Goal: Information Seeking & Learning: Learn about a topic

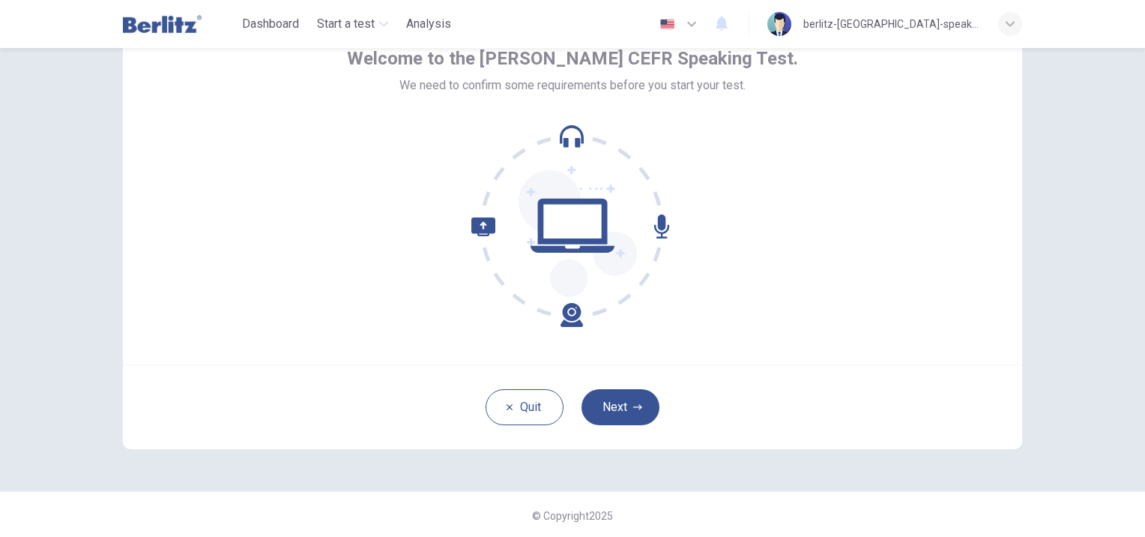
scroll to position [87, 0]
click at [621, 404] on button "Next" at bounding box center [621, 406] width 78 height 36
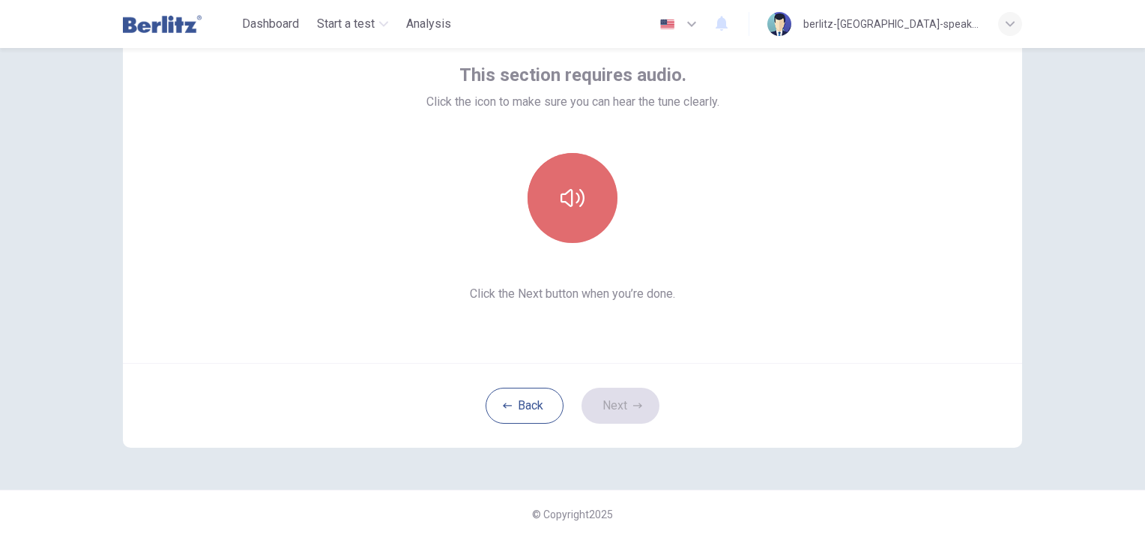
click at [573, 200] on icon "button" at bounding box center [573, 198] width 24 height 24
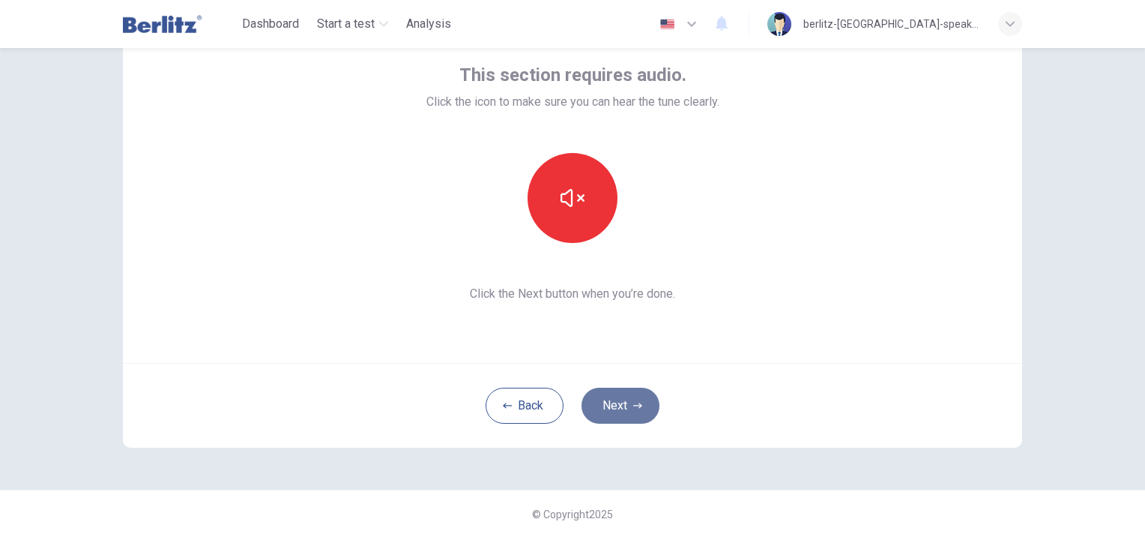
click at [609, 403] on button "Next" at bounding box center [621, 406] width 78 height 36
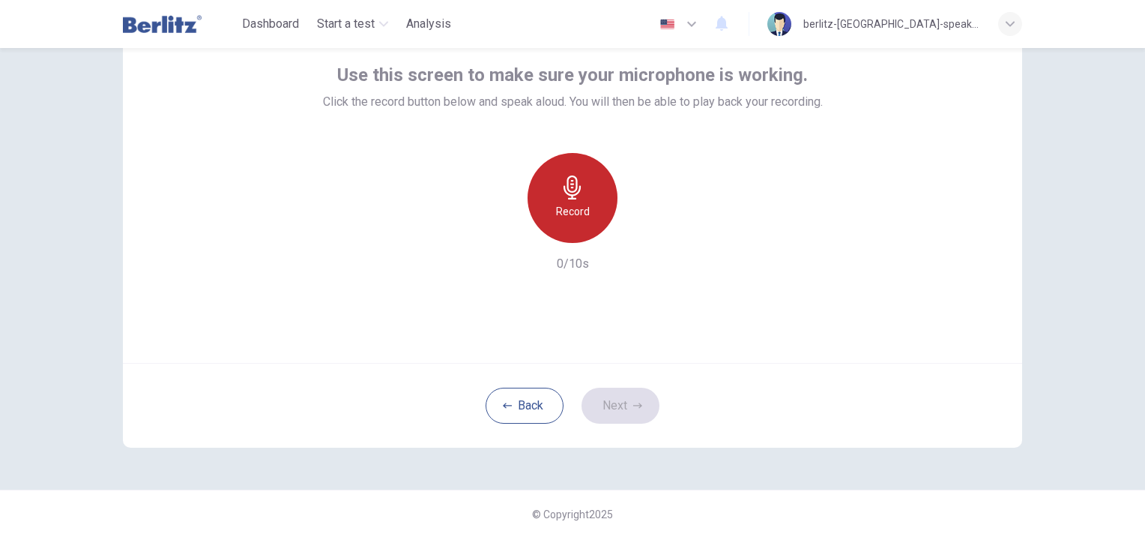
click at [561, 194] on icon "button" at bounding box center [573, 187] width 24 height 24
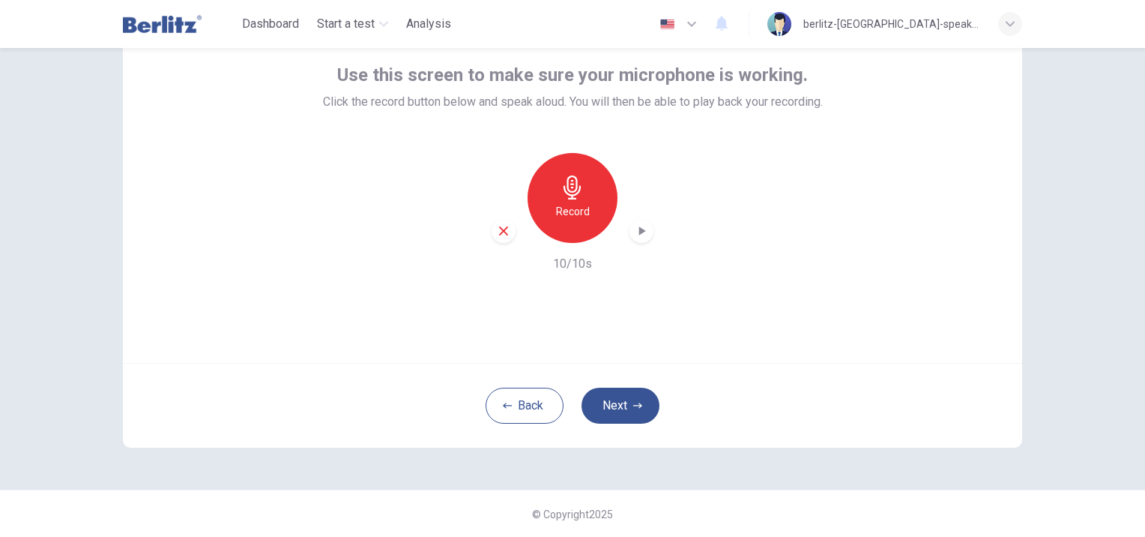
click at [634, 232] on icon "button" at bounding box center [641, 230] width 15 height 15
click at [623, 408] on button "Next" at bounding box center [621, 406] width 78 height 36
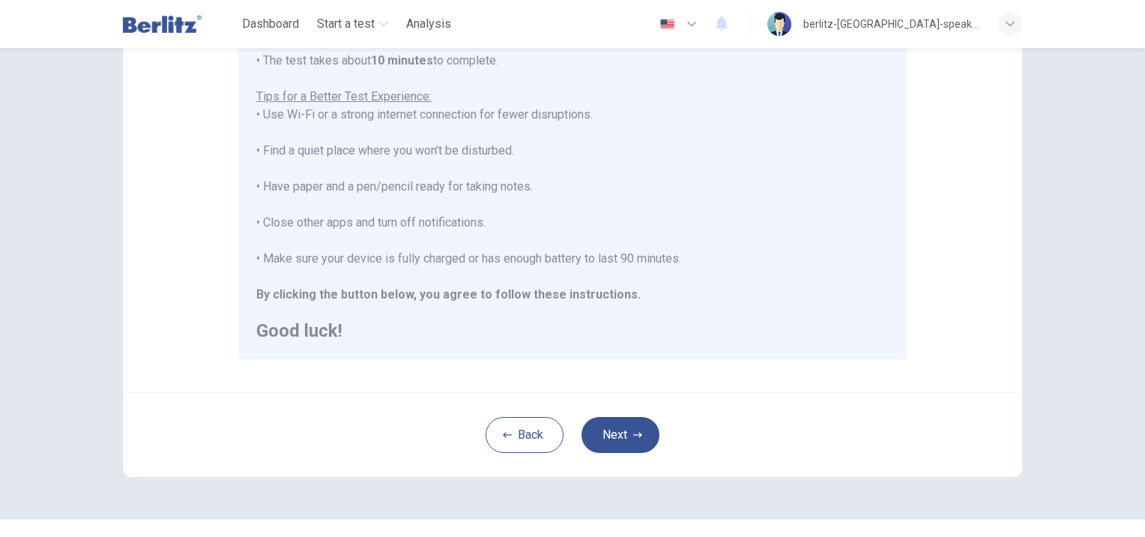
scroll to position [297, 0]
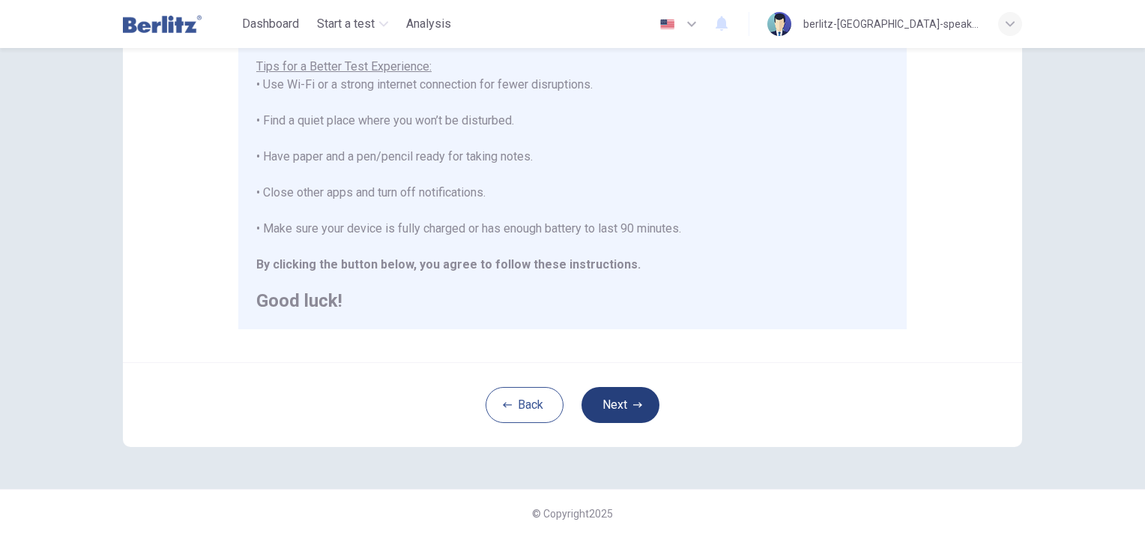
click at [615, 403] on button "Next" at bounding box center [621, 405] width 78 height 36
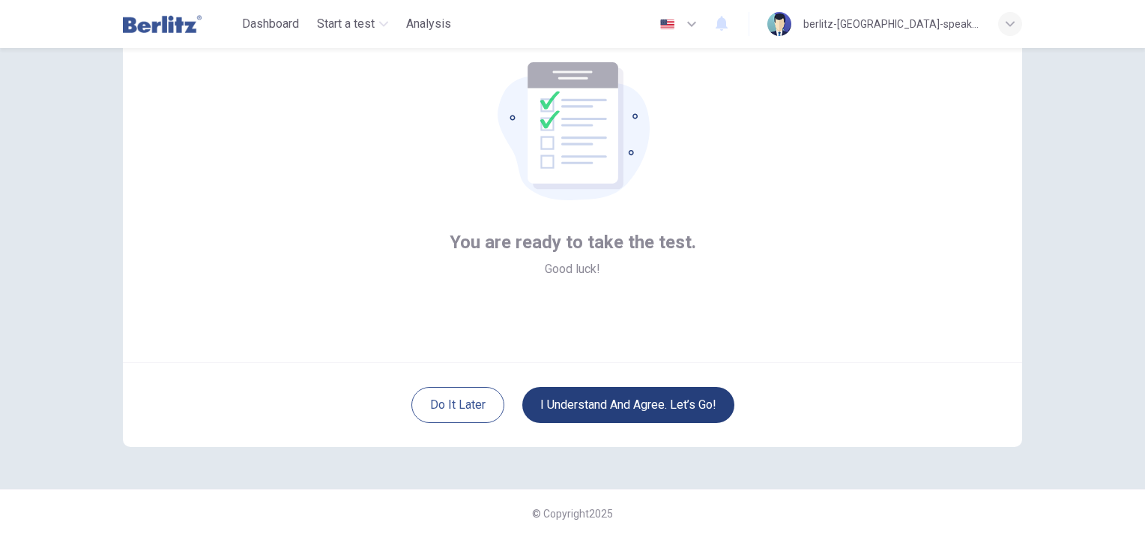
scroll to position [87, 0]
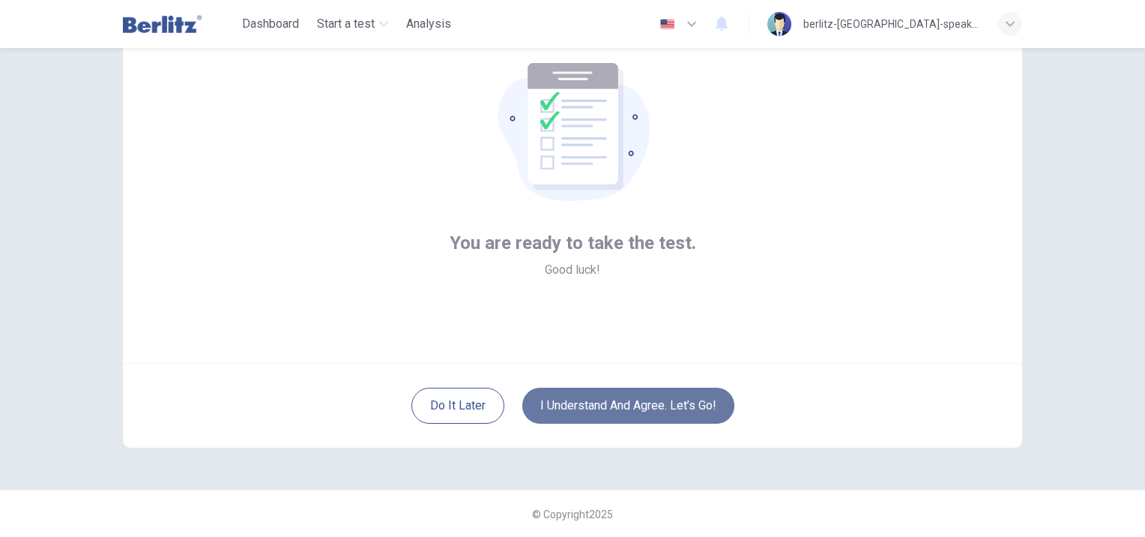
click at [611, 406] on button "I understand and agree. Let’s go!" at bounding box center [628, 406] width 212 height 36
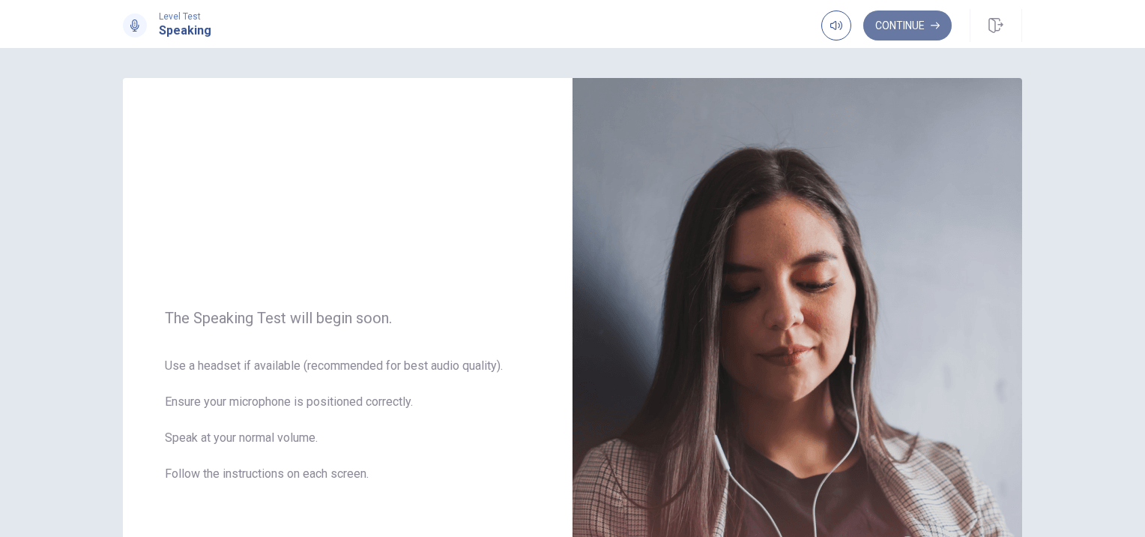
click at [904, 24] on button "Continue" at bounding box center [908, 25] width 88 height 30
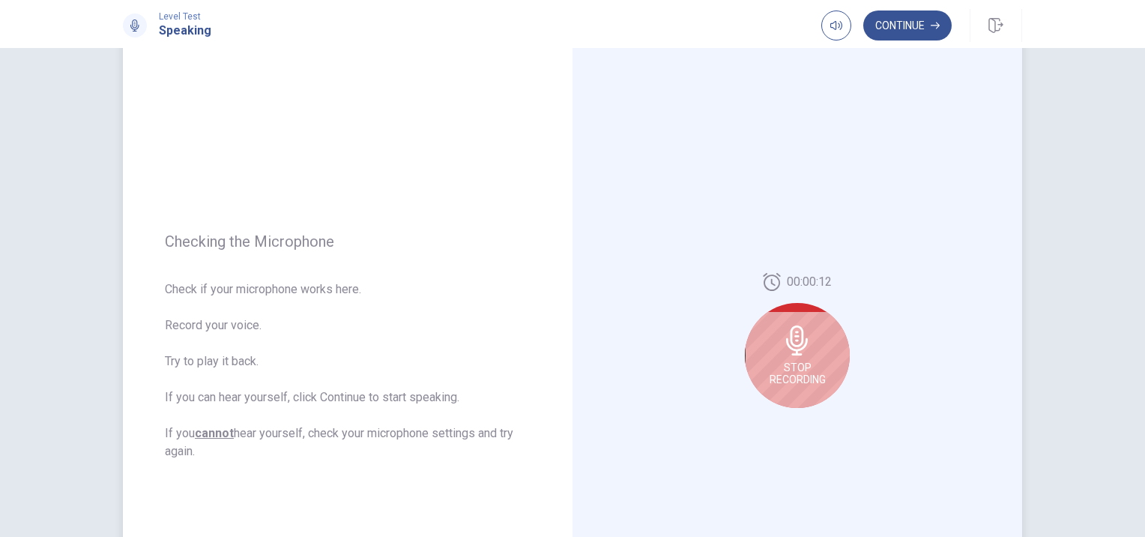
scroll to position [75, 0]
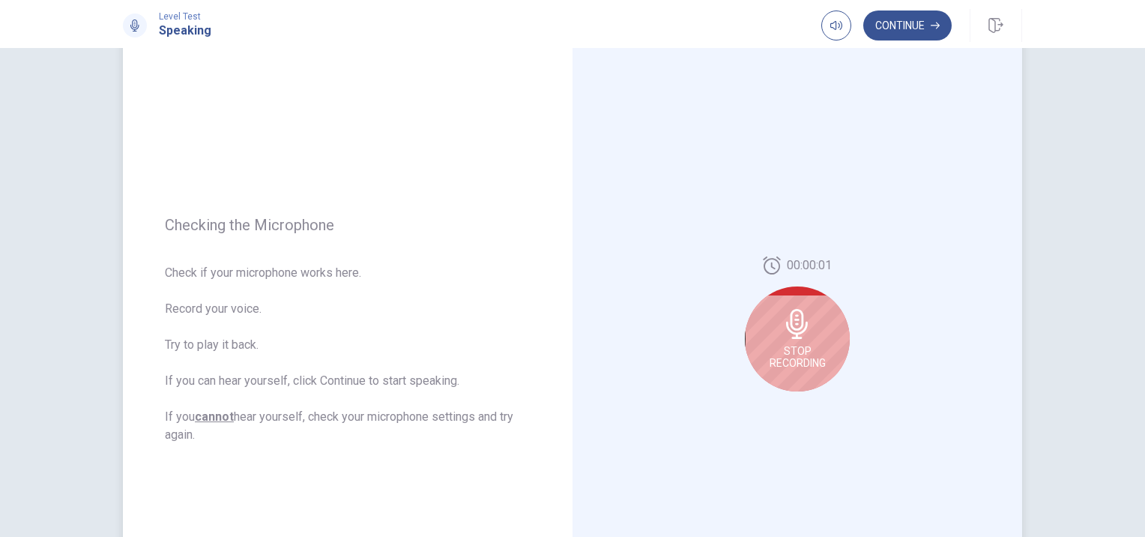
click at [791, 343] on div "Stop Recording" at bounding box center [797, 338] width 105 height 105
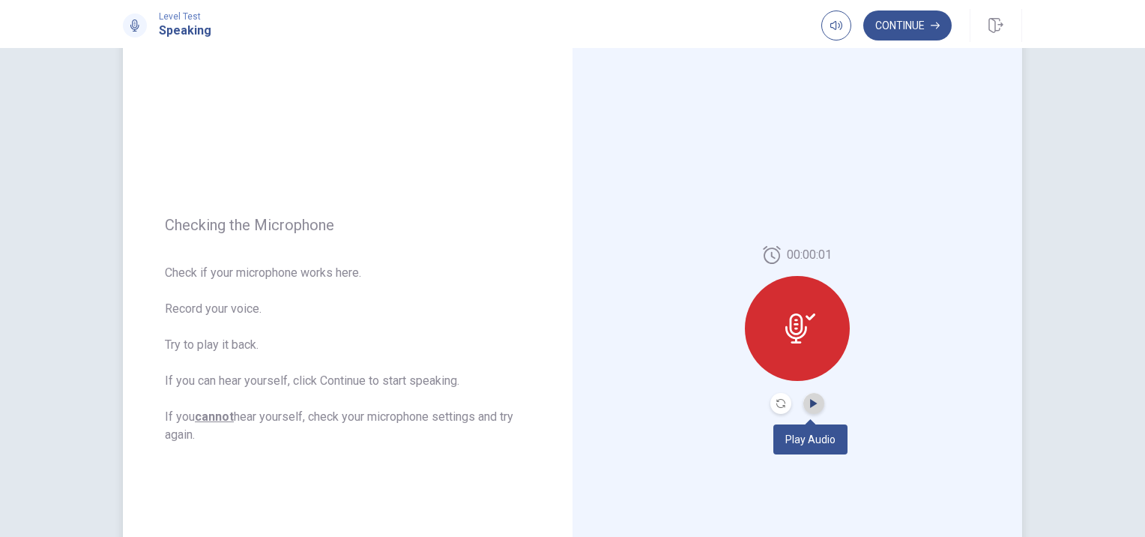
click at [810, 402] on icon "Play Audio" at bounding box center [813, 403] width 7 height 9
click at [905, 26] on button "Continue" at bounding box center [908, 25] width 88 height 30
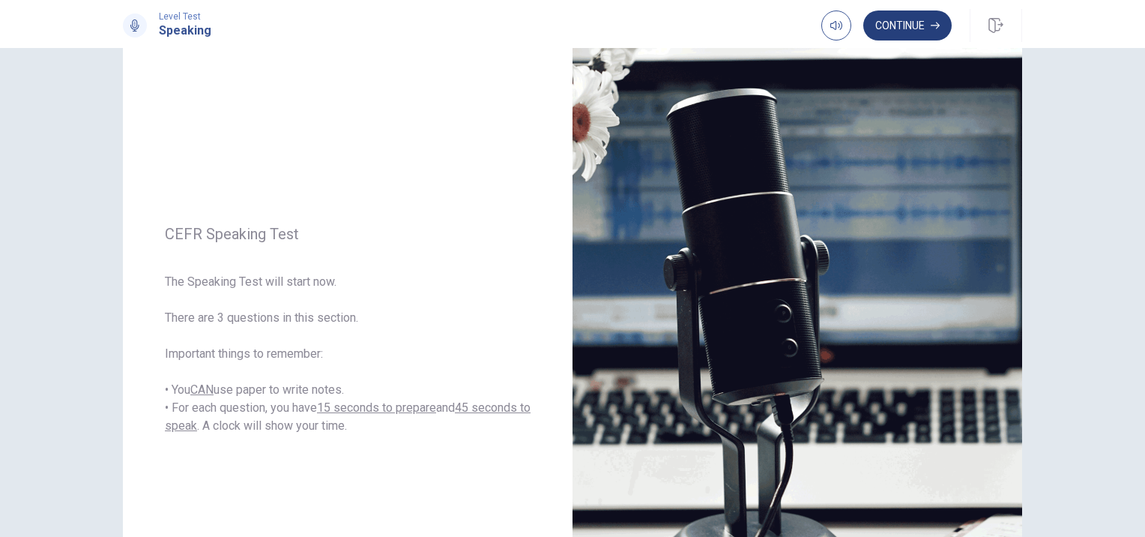
click at [904, 24] on button "Continue" at bounding box center [908, 25] width 88 height 30
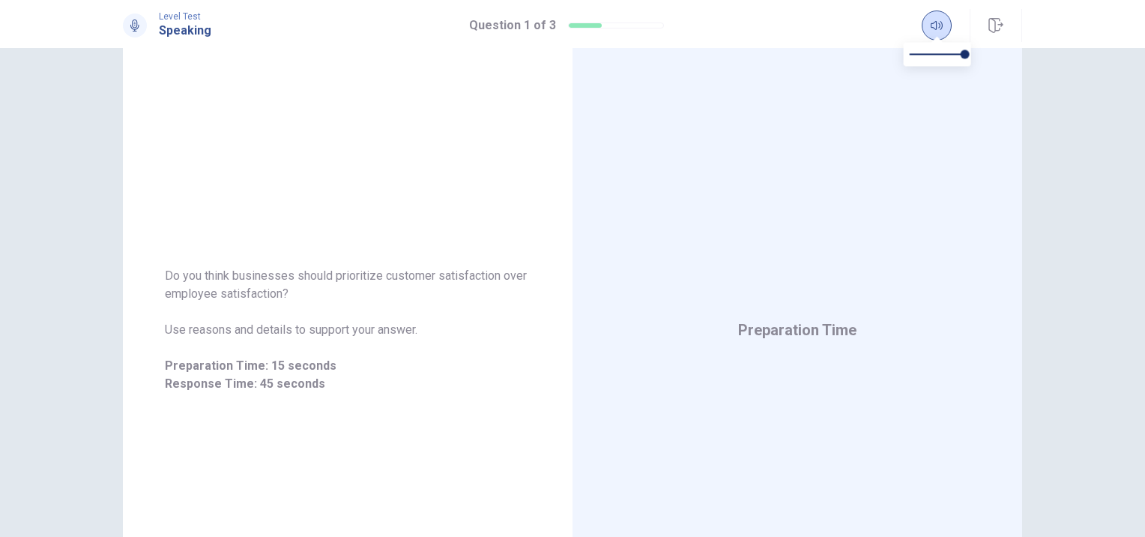
click at [938, 25] on icon "button" at bounding box center [937, 25] width 12 height 12
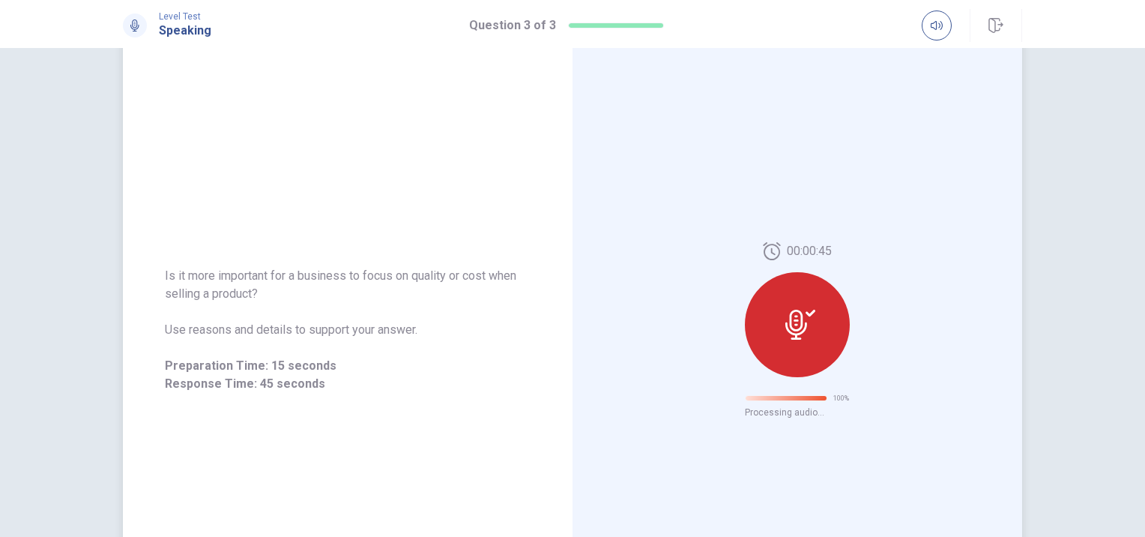
scroll to position [9, 0]
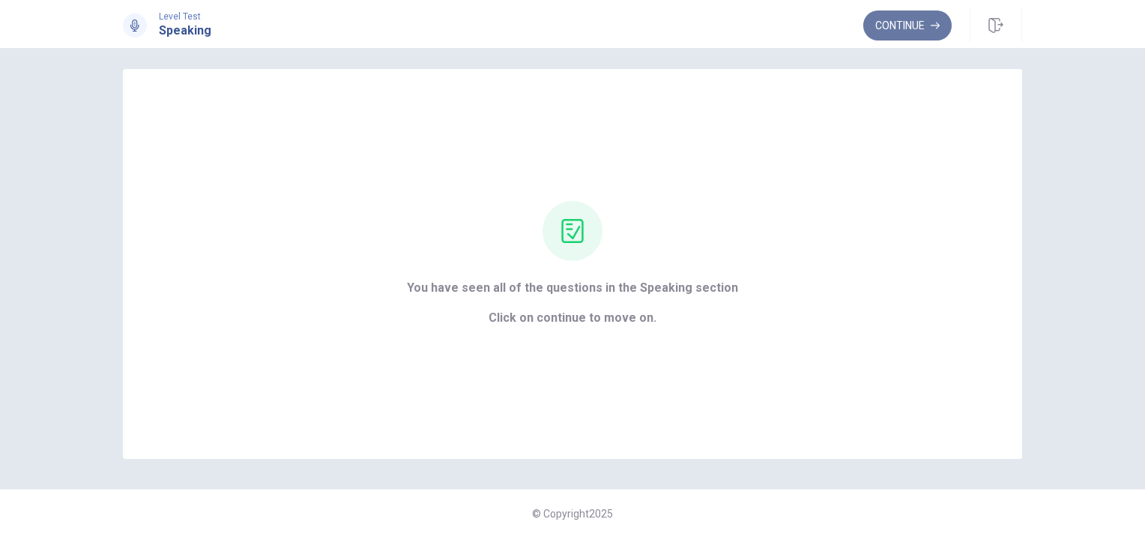
click at [898, 27] on button "Continue" at bounding box center [908, 25] width 88 height 30
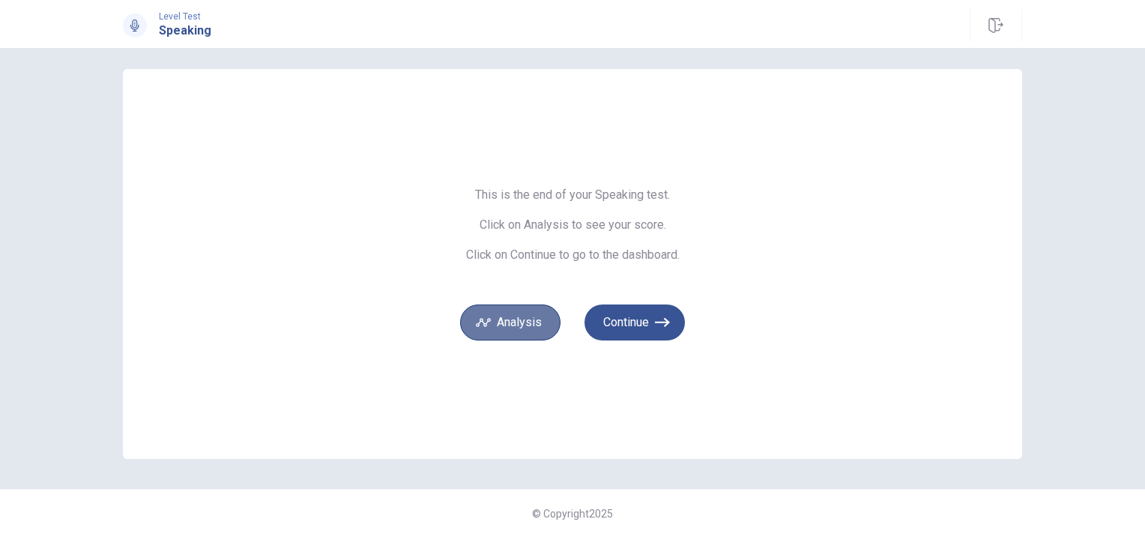
click at [514, 321] on button "Analysis" at bounding box center [510, 322] width 100 height 36
